Goal: Book appointment/travel/reservation

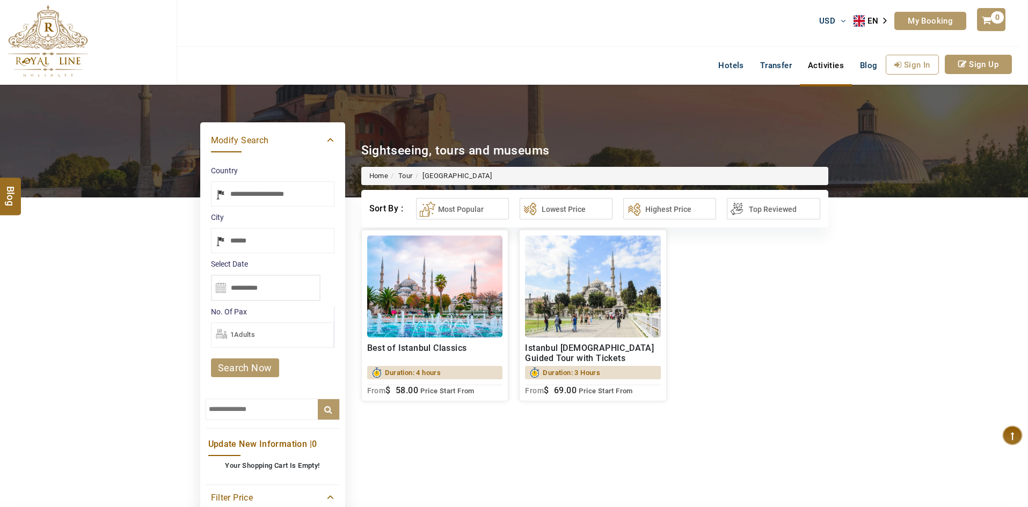
select select "*****"
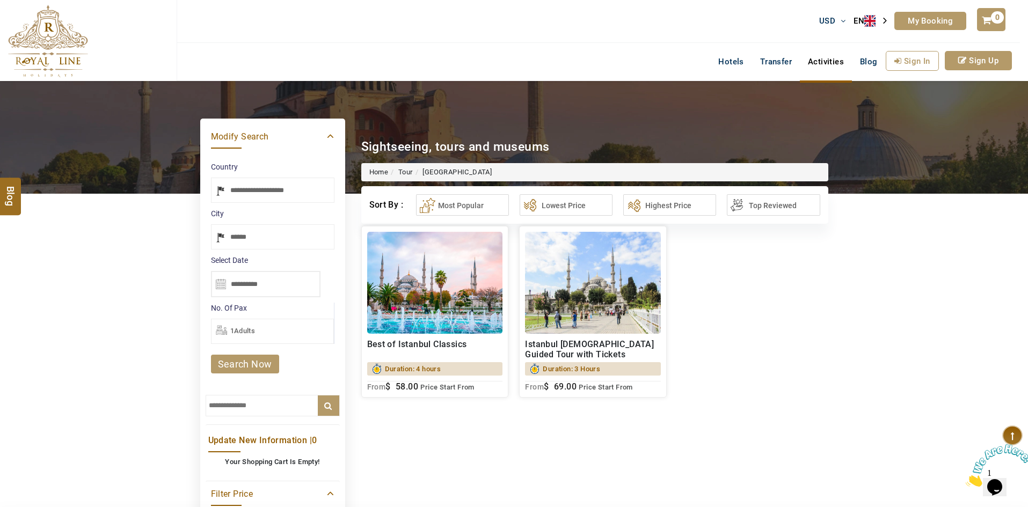
click at [830, 238] on div "... Read More Select 0% Discount* Private Create Your own Favorite list Heart y…" at bounding box center [594, 312] width 483 height 172
click at [472, 267] on img at bounding box center [435, 283] width 136 height 102
